Goal: Transaction & Acquisition: Purchase product/service

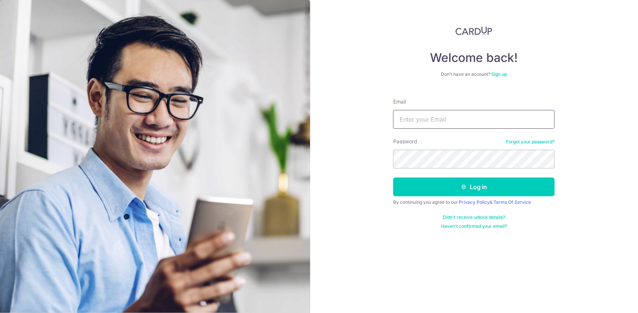
click at [431, 121] on input "Email" at bounding box center [474, 119] width 162 height 19
type input "[EMAIL_ADDRESS][DOMAIN_NAME]"
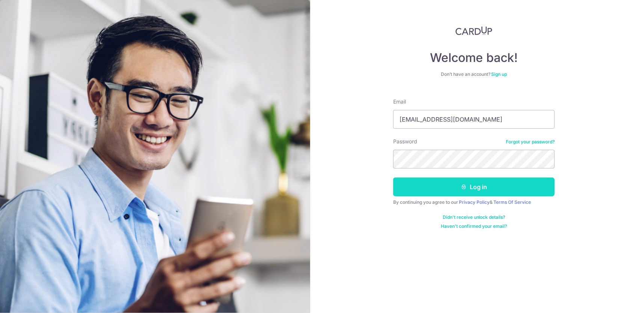
click at [440, 185] on button "Log in" at bounding box center [474, 187] width 162 height 19
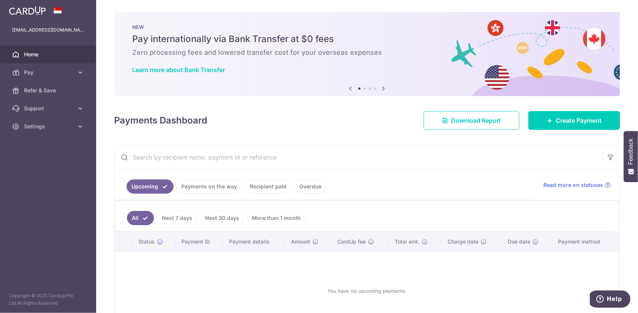
scroll to position [51, 0]
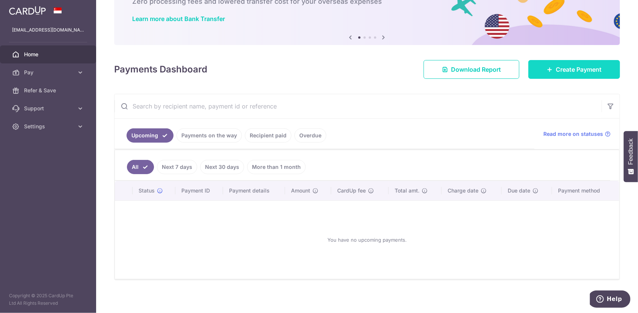
click at [550, 66] on link "Create Payment" at bounding box center [575, 69] width 92 height 19
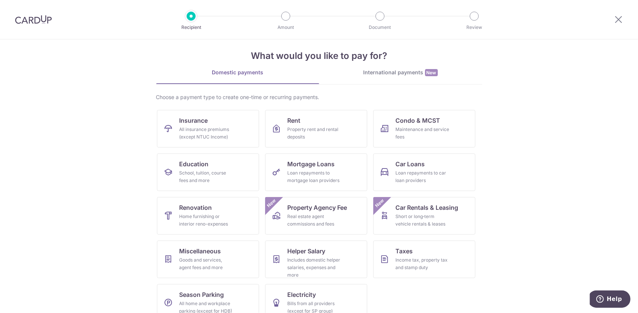
scroll to position [23, 0]
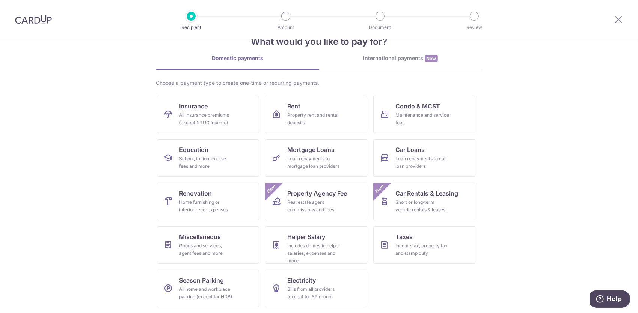
click at [485, 197] on section "What would you like to pay for? Domestic payments International payments New Ch…" at bounding box center [319, 176] width 638 height 274
click at [326, 153] on span "Mortgage Loans" at bounding box center [311, 149] width 47 height 9
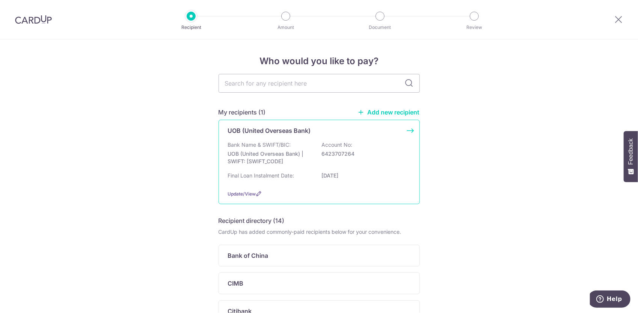
click at [401, 154] on p "6423707264" at bounding box center [364, 154] width 84 height 8
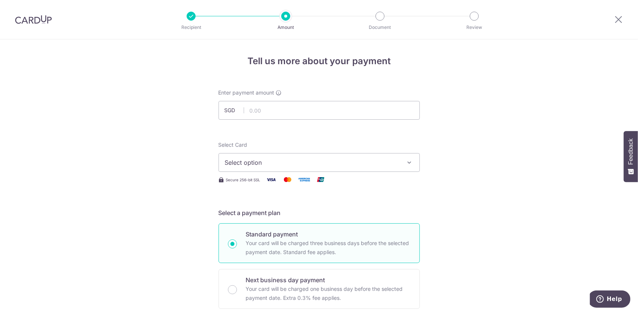
click at [29, 21] on img at bounding box center [33, 19] width 37 height 9
click at [627, 17] on div at bounding box center [618, 19] width 39 height 39
click at [621, 19] on icon at bounding box center [618, 19] width 9 height 9
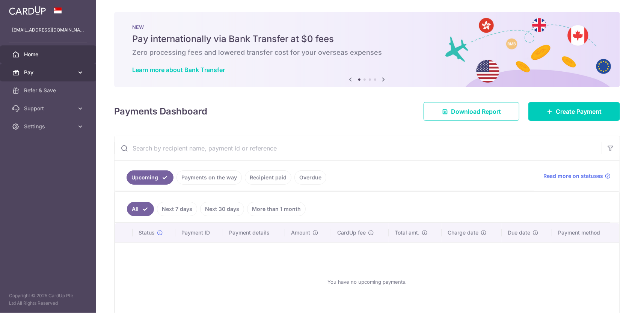
click at [46, 73] on span "Pay" at bounding box center [49, 73] width 50 height 8
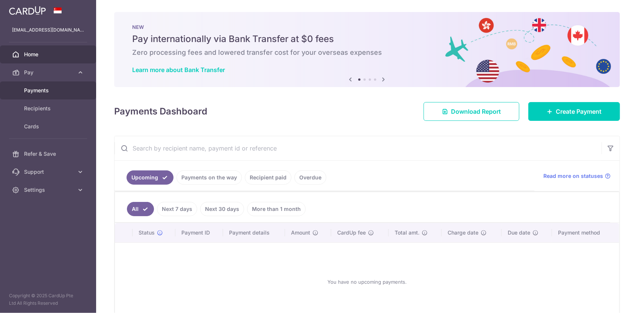
click at [48, 89] on span "Payments" at bounding box center [49, 91] width 50 height 8
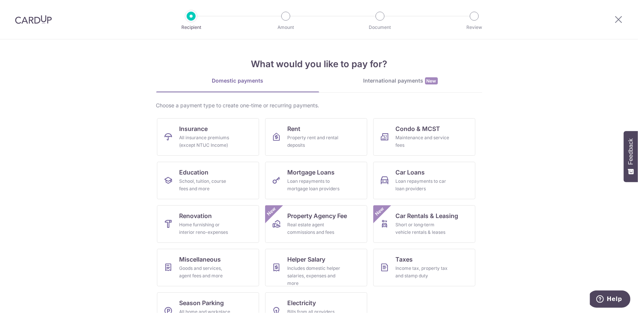
click at [33, 18] on img at bounding box center [33, 19] width 37 height 9
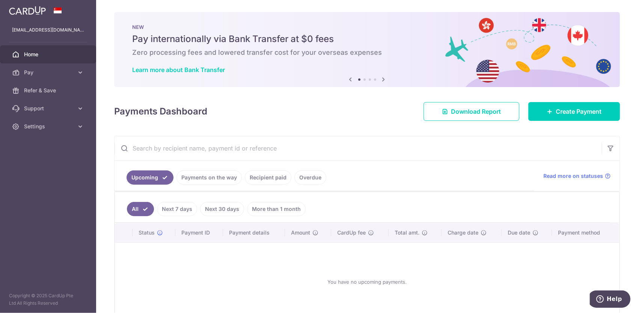
click at [269, 180] on link "Recipient paid" at bounding box center [268, 178] width 47 height 14
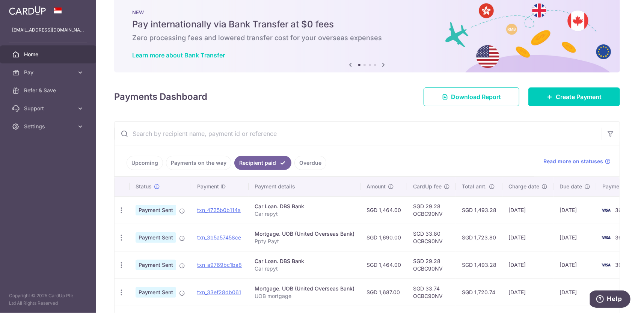
scroll to position [38, 0]
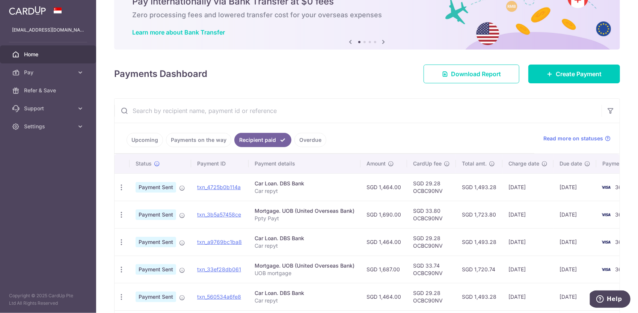
click at [65, 56] on span "Home" at bounding box center [49, 55] width 50 height 8
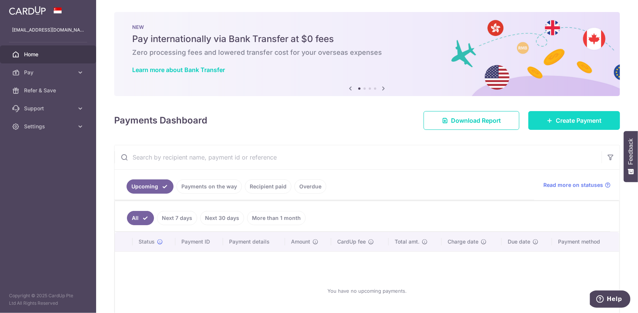
click at [593, 124] on span "Create Payment" at bounding box center [579, 120] width 46 height 9
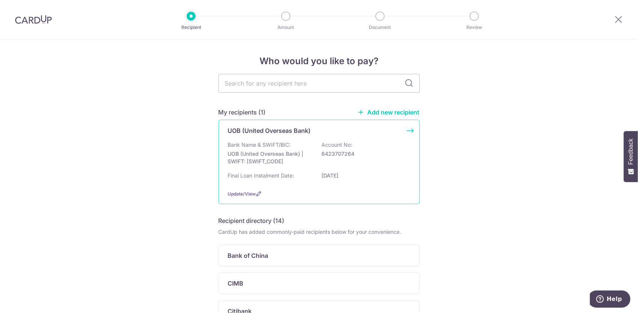
click at [294, 141] on div "Bank Name & SWIFT/BIC: UOB (United Overseas Bank) | SWIFT: [SWIFT_CODE] Account…" at bounding box center [319, 155] width 183 height 28
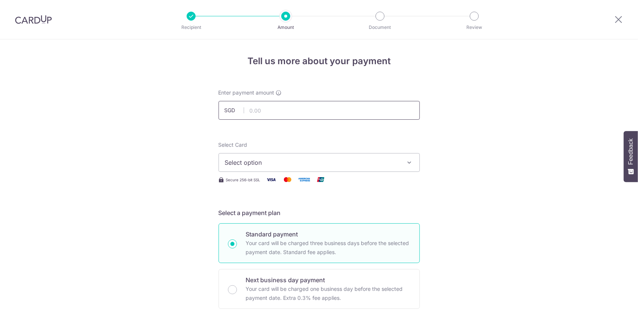
click at [326, 113] on input "text" at bounding box center [319, 110] width 201 height 19
type input "1,690.00"
click at [389, 165] on span "Select option" at bounding box center [312, 162] width 175 height 9
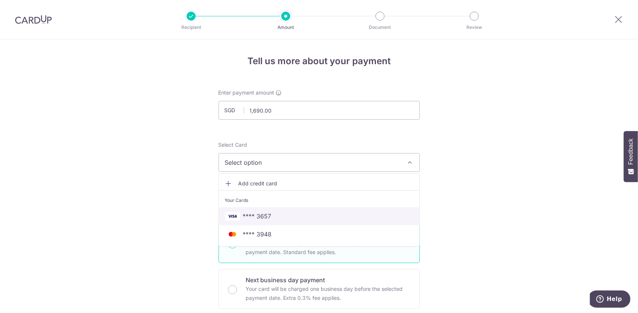
click at [294, 220] on link "**** 3657" at bounding box center [319, 216] width 201 height 18
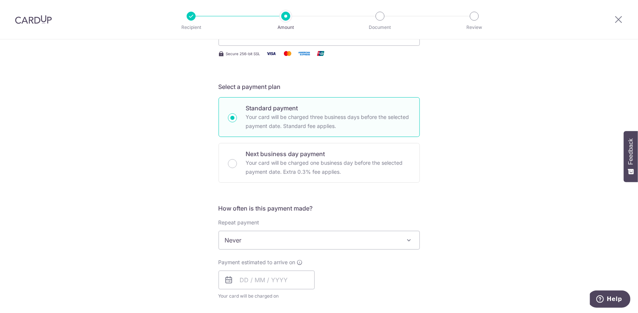
scroll to position [150, 0]
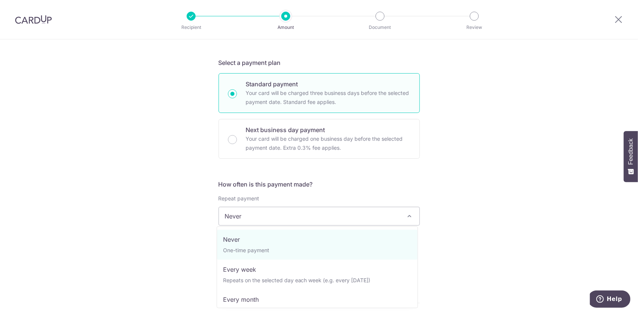
click at [385, 218] on span "Never" at bounding box center [319, 216] width 201 height 18
click at [488, 217] on div "Tell us more about your payment Enter payment amount SGD 1,690.00 1690.00 Selec…" at bounding box center [319, 229] width 638 height 680
click at [392, 215] on span "Never" at bounding box center [319, 216] width 201 height 18
click at [457, 214] on div "Tell us more about your payment Enter payment amount SGD 1,690.00 1690.00 Selec…" at bounding box center [319, 229] width 638 height 680
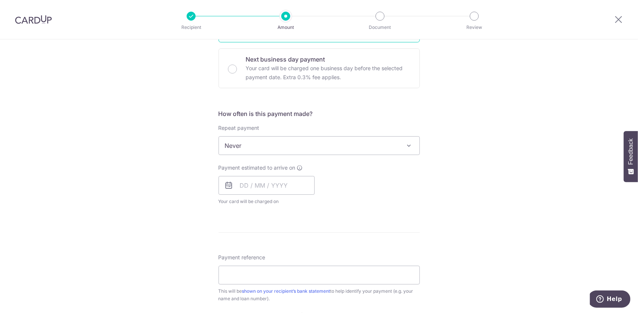
scroll to position [225, 0]
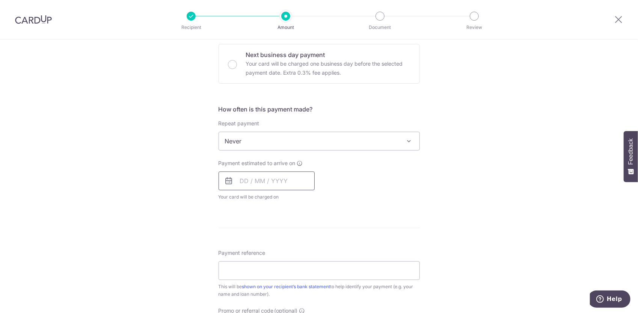
click at [241, 178] on input "text" at bounding box center [267, 181] width 96 height 19
click at [379, 193] on div "Payment estimated to arrive on Prev Next Oct Nov Dec 2025 2026 2027 2028 2029 2…" at bounding box center [319, 180] width 210 height 41
click at [239, 183] on input "text" at bounding box center [267, 181] width 96 height 19
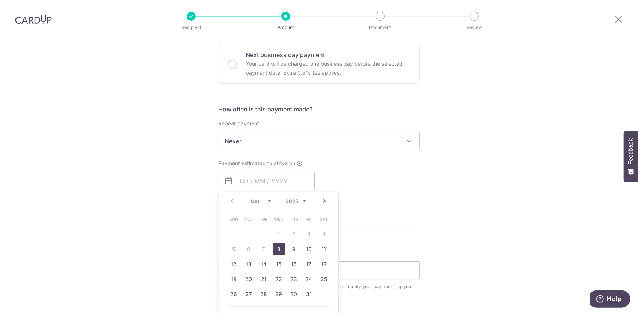
click at [277, 250] on link "8" at bounding box center [279, 249] width 12 height 12
type input "[DATE]"
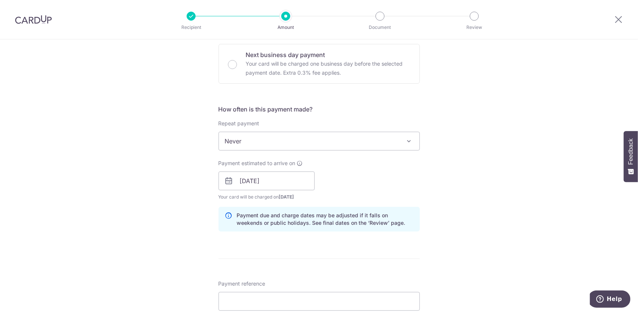
click at [444, 249] on div "Tell us more about your payment Enter payment amount SGD 1,690.00 1690.00 Selec…" at bounding box center [319, 169] width 638 height 710
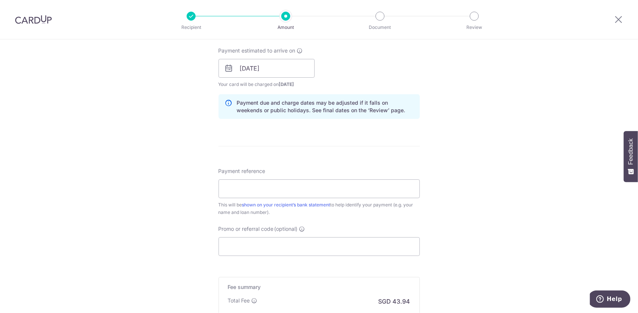
scroll to position [376, 0]
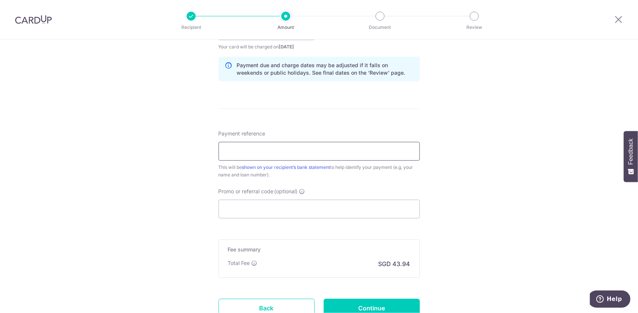
click at [295, 154] on input "Payment reference" at bounding box center [319, 151] width 201 height 19
type input "UOB payment"
click at [318, 210] on input "Promo or referral code (optional)" at bounding box center [319, 209] width 201 height 19
paste input "OCBC90NV"
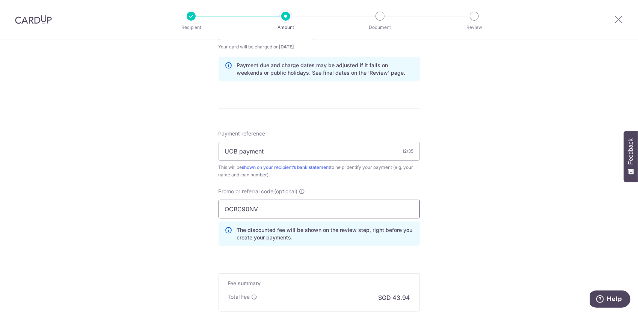
type input "OCBC90NV"
click at [484, 203] on div "Tell us more about your payment Enter payment amount SGD 1,690.00 1690.00 Selec…" at bounding box center [319, 36] width 638 height 744
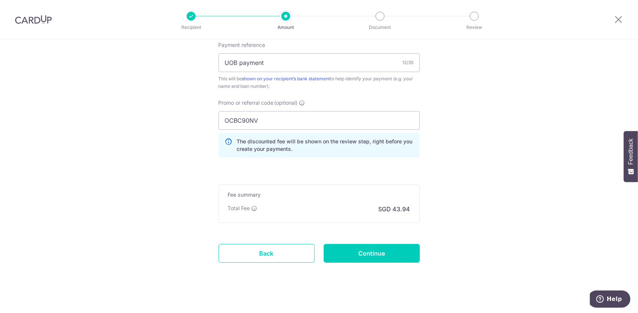
scroll to position [468, 0]
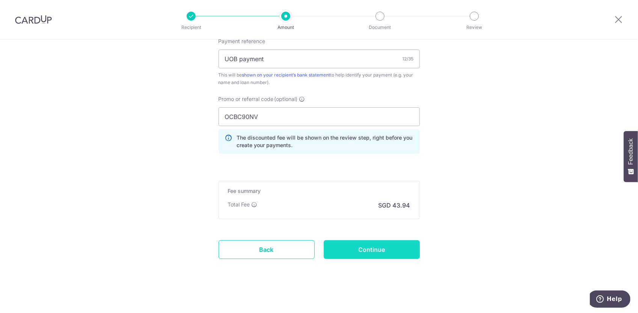
click at [385, 246] on input "Continue" at bounding box center [372, 249] width 96 height 19
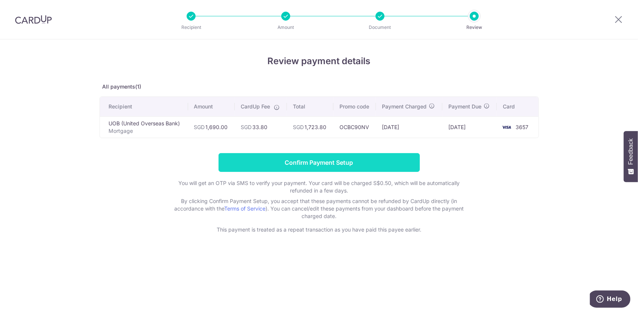
click at [387, 157] on input "Confirm Payment Setup" at bounding box center [319, 162] width 201 height 19
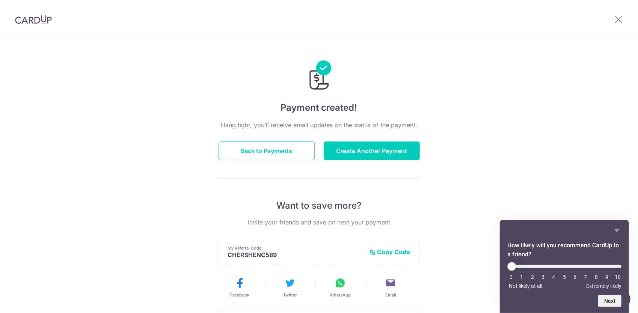
click at [502, 83] on div "Payment created! Hang tight, you’ll receive email updates on the status of the …" at bounding box center [319, 239] width 638 height 401
click at [502, 84] on div "Payment created! Hang tight, you’ll receive email updates on the status of the …" at bounding box center [319, 239] width 638 height 401
click at [454, 171] on div "Payment created! Hang tight, you’ll receive email updates on the status of the …" at bounding box center [319, 239] width 638 height 401
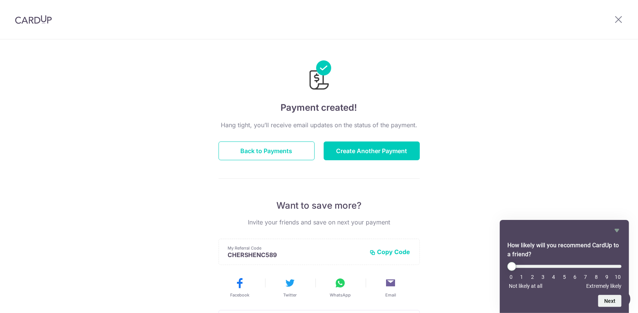
click at [452, 171] on div "Payment created! Hang tight, you’ll receive email updates on the status of the …" at bounding box center [319, 239] width 638 height 401
click at [432, 171] on div "Payment created! Hang tight, you’ll receive email updates on the status of the …" at bounding box center [319, 239] width 638 height 401
click at [512, 77] on div "Payment created! Hang tight, you’ll receive email updates on the status of the …" at bounding box center [319, 239] width 638 height 401
click at [384, 150] on button "Create Another Payment" at bounding box center [372, 151] width 96 height 19
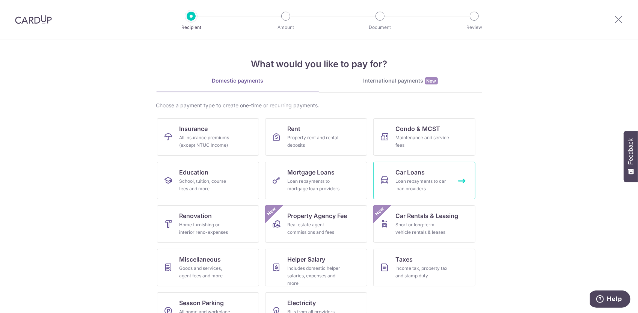
click at [444, 186] on div "Loan repayments to car loan providers" at bounding box center [423, 185] width 54 height 15
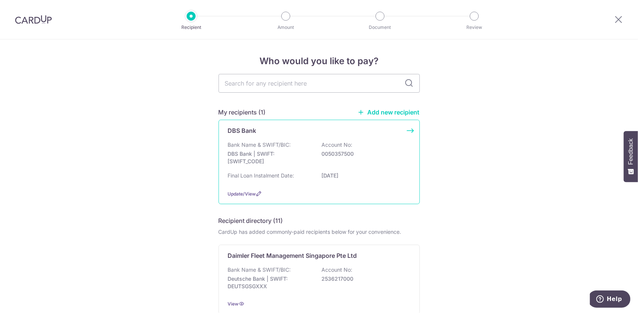
click at [384, 159] on div "Bank Name & SWIFT/BIC: DBS Bank | SWIFT: [SWIFT_CODE] Account No: 0050357500" at bounding box center [319, 155] width 183 height 28
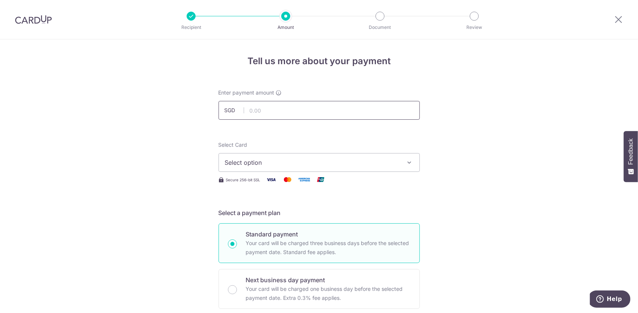
click at [293, 111] on input "text" at bounding box center [319, 110] width 201 height 19
type input "1,464.00"
drag, startPoint x: 33, startPoint y: 21, endPoint x: 363, endPoint y: 42, distance: 330.9
click at [33, 21] on img at bounding box center [33, 19] width 37 height 9
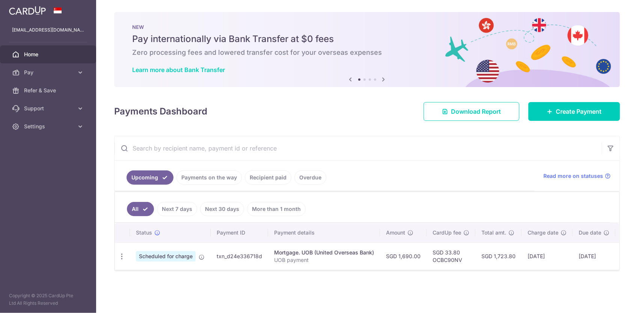
click at [256, 180] on link "Recipient paid" at bounding box center [268, 178] width 47 height 14
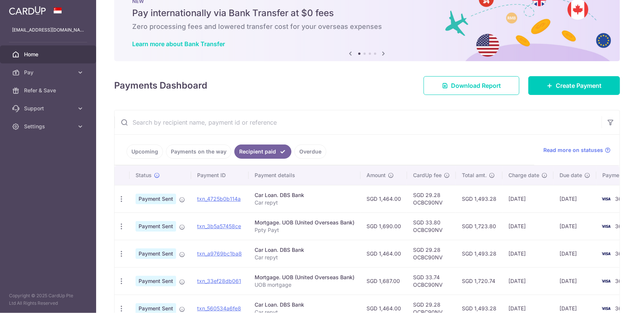
scroll to position [38, 0]
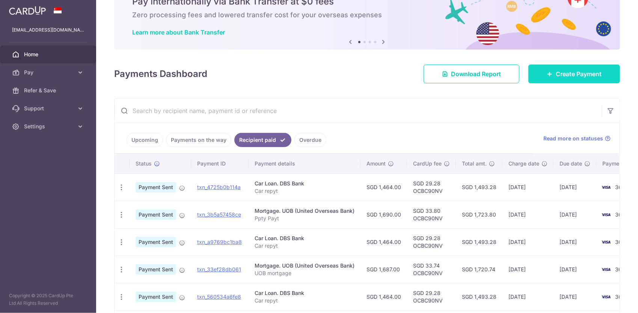
click at [588, 70] on span "Create Payment" at bounding box center [579, 74] width 46 height 9
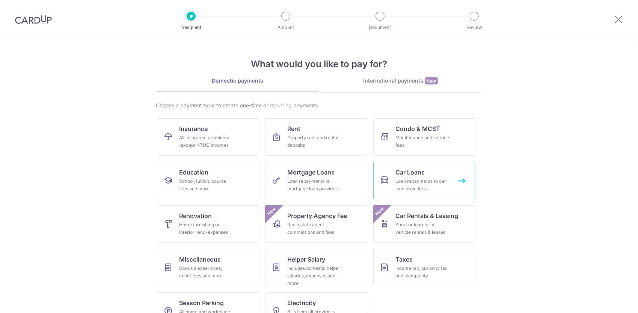
click at [444, 186] on div "Loan repayments to car loan providers" at bounding box center [423, 185] width 54 height 15
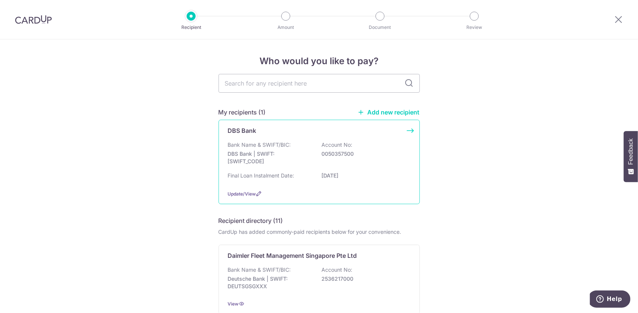
click at [340, 144] on p "Account No:" at bounding box center [337, 145] width 31 height 8
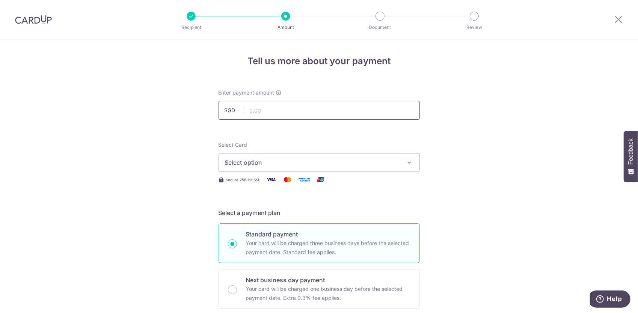
click at [324, 113] on input "text" at bounding box center [319, 110] width 201 height 19
type input "1,464.00"
drag, startPoint x: 467, startPoint y: 118, endPoint x: 467, endPoint y: 124, distance: 5.7
click at [340, 169] on button "Select option" at bounding box center [319, 162] width 201 height 19
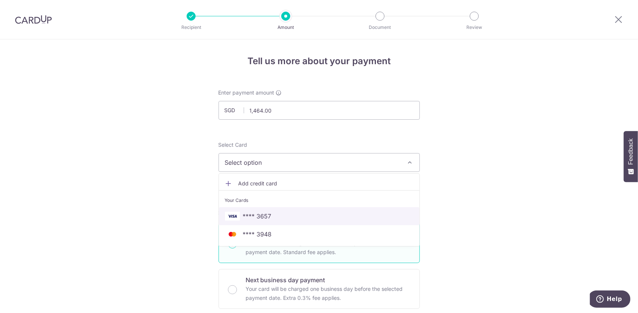
click at [319, 218] on span "**** 3657" at bounding box center [319, 216] width 189 height 9
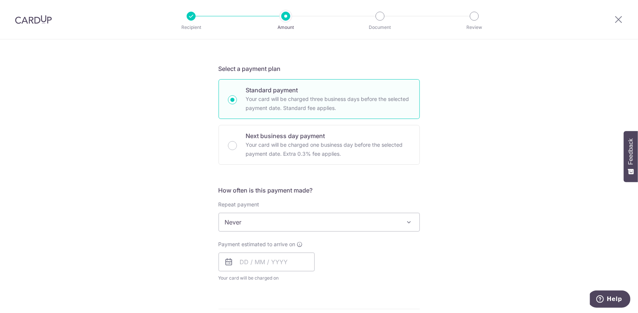
scroll to position [188, 0]
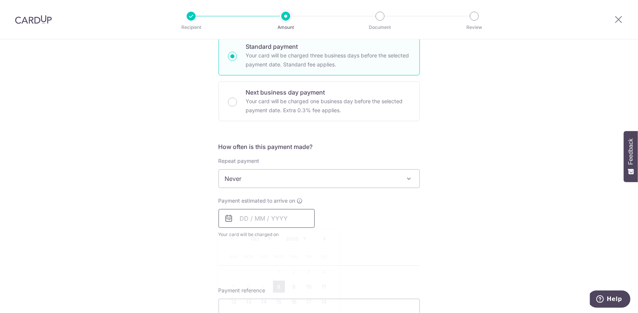
click at [293, 223] on input "text" at bounding box center [267, 218] width 96 height 19
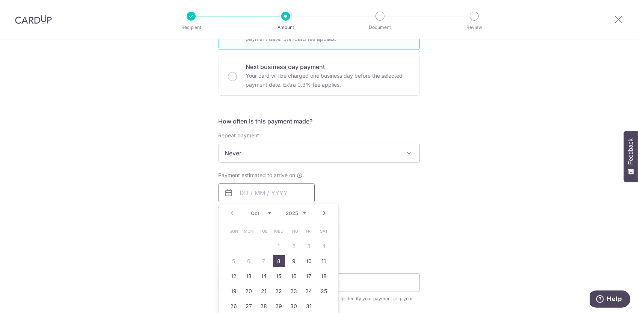
scroll to position [225, 0]
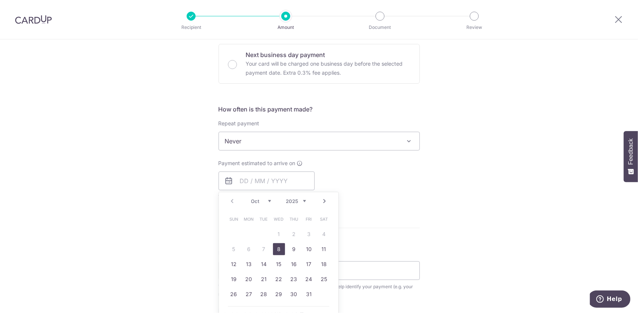
click at [278, 247] on link "8" at bounding box center [279, 249] width 12 height 12
type input "[DATE]"
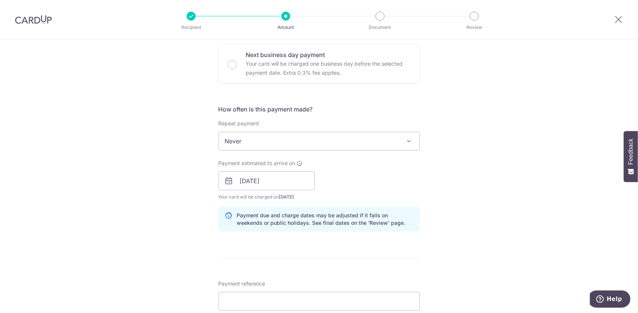
click at [420, 246] on div "Tell us more about your payment Enter payment amount SGD 1,464.00 1464.00 Selec…" at bounding box center [319, 169] width 638 height 710
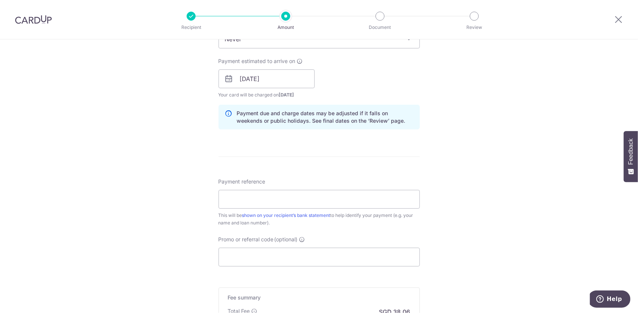
scroll to position [338, 0]
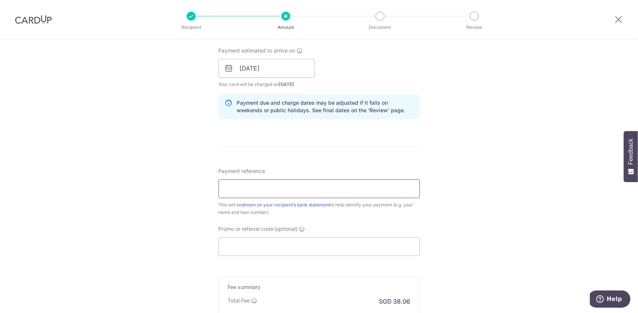
click at [334, 192] on input "Payment reference" at bounding box center [319, 189] width 201 height 19
type input "Car repayt"
click at [494, 155] on div "Tell us more about your payment Enter payment amount SGD 1,464.00 1464.00 Selec…" at bounding box center [319, 56] width 638 height 710
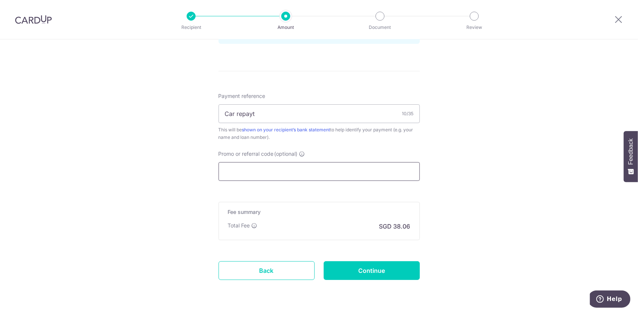
click at [371, 167] on input "Promo or referral code (optional)" at bounding box center [319, 171] width 201 height 19
type input "OCBC90NV"
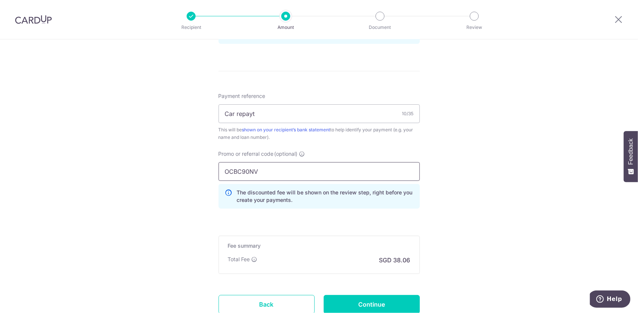
scroll to position [189, 0]
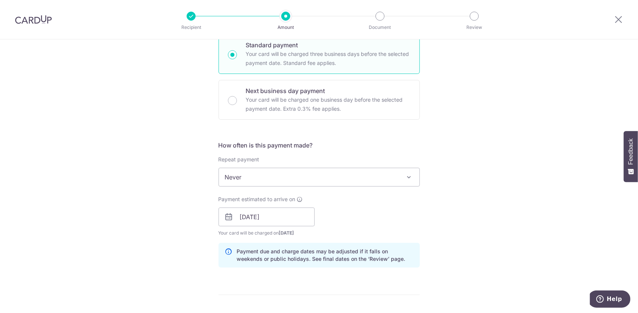
click at [408, 201] on div "Payment estimated to arrive on 08/10/2025 Prev Next Jan Feb Mar Apr May Jun Jul…" at bounding box center [319, 216] width 210 height 41
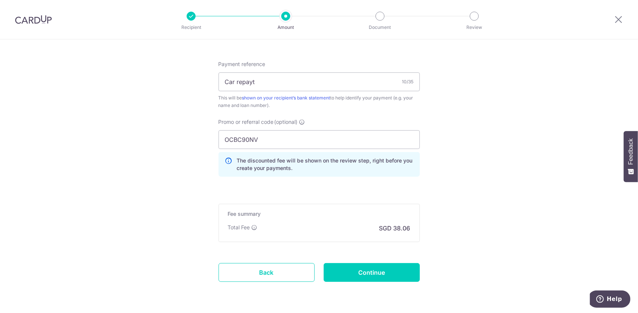
scroll to position [452, 0]
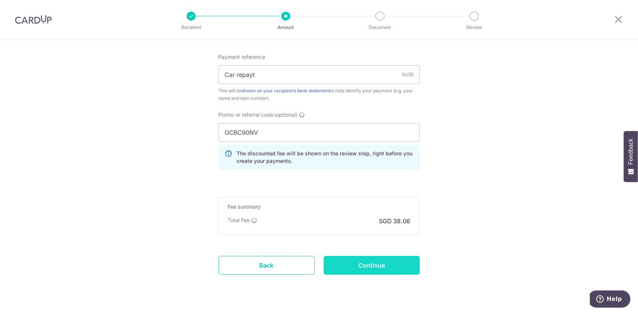
click at [388, 265] on input "Continue" at bounding box center [372, 265] width 96 height 19
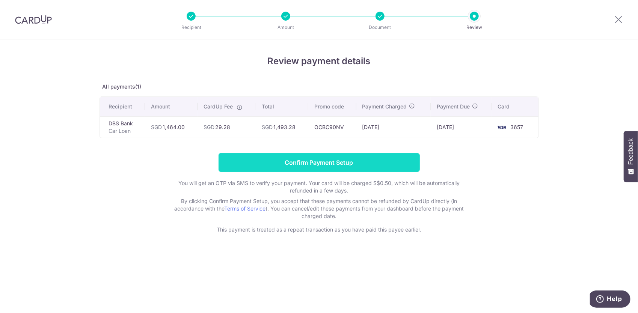
click at [369, 153] on input "Confirm Payment Setup" at bounding box center [319, 162] width 201 height 19
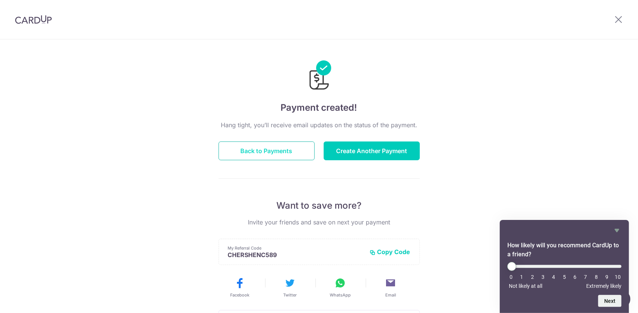
click at [288, 150] on button "Back to Payments" at bounding box center [267, 151] width 96 height 19
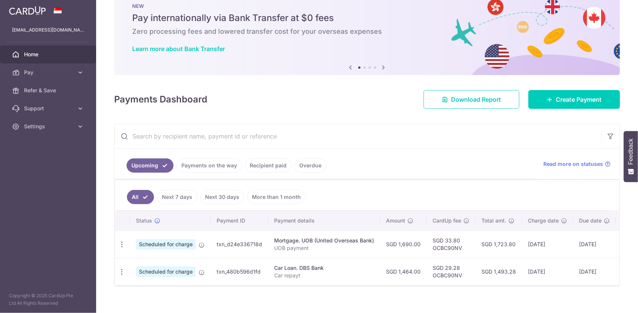
scroll to position [31, 0]
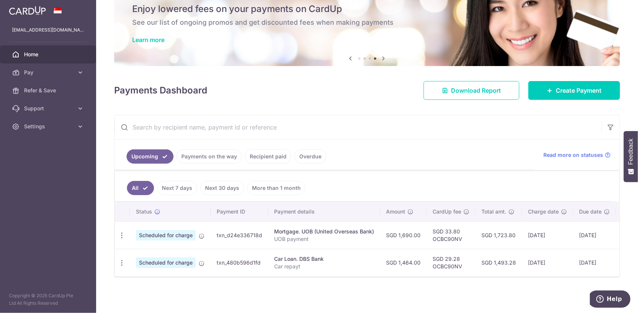
click at [570, 277] on div at bounding box center [367, 277] width 505 height 1
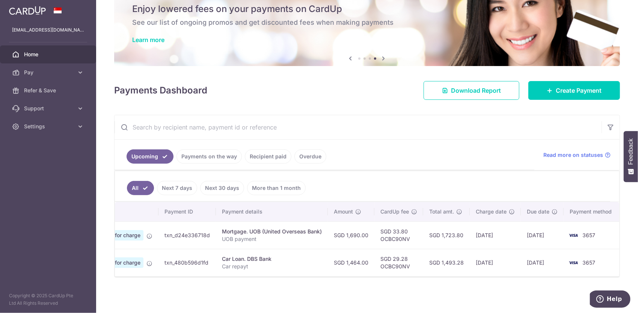
drag, startPoint x: 575, startPoint y: 272, endPoint x: 560, endPoint y: 272, distance: 15.0
click at [560, 272] on tr "Update payment Cancel payment Upload doc Scheduled for charge txn_480b596d1fd C…" at bounding box center [342, 262] width 558 height 27
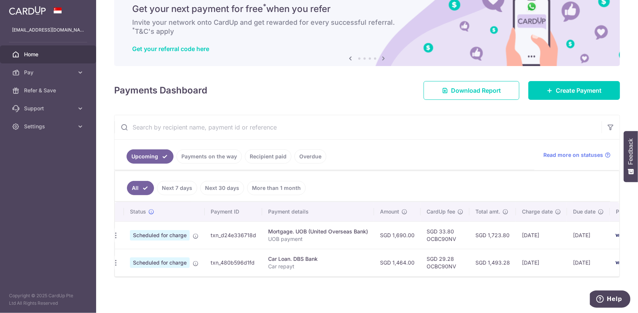
scroll to position [0, 0]
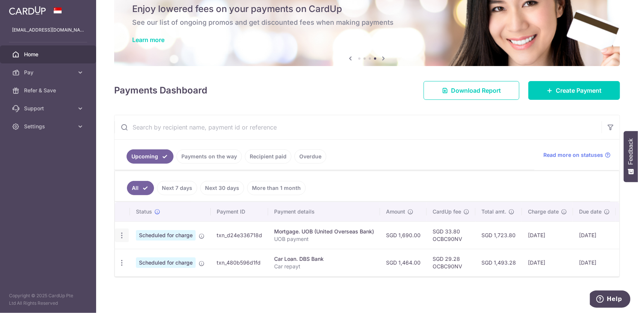
click at [120, 232] on icon "button" at bounding box center [122, 236] width 8 height 8
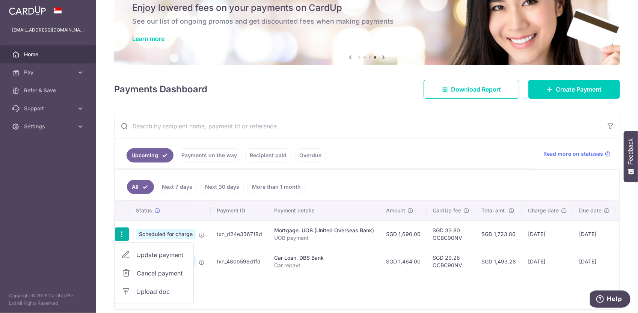
click at [174, 273] on span "Cancel payment" at bounding box center [162, 273] width 50 height 9
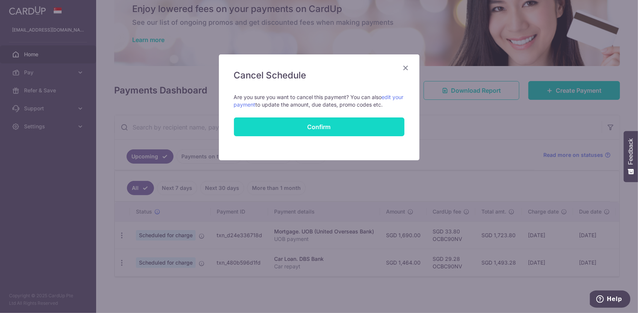
click at [309, 127] on button "Confirm" at bounding box center [319, 127] width 171 height 19
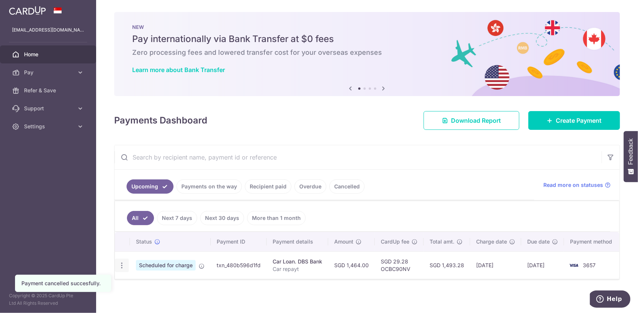
click at [124, 266] on icon "button" at bounding box center [122, 266] width 8 height 8
click at [134, 302] on link "Cancel payment" at bounding box center [154, 304] width 78 height 19
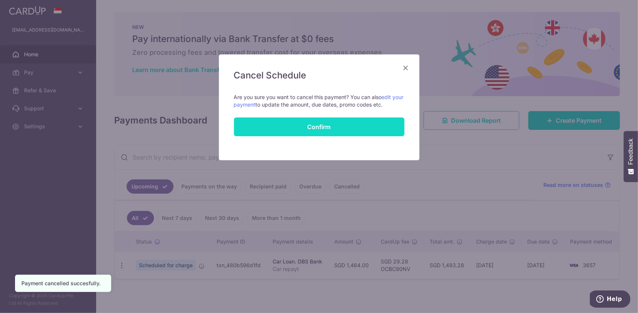
click at [315, 128] on button "Confirm" at bounding box center [319, 127] width 171 height 19
